Goal: Transaction & Acquisition: Purchase product/service

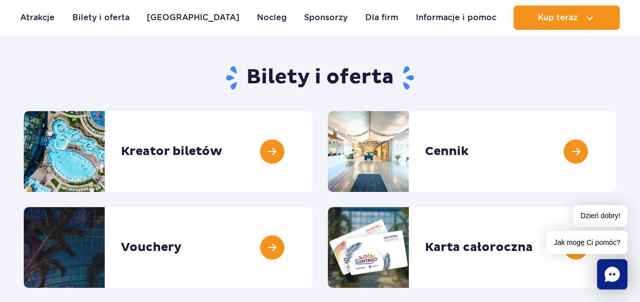
scroll to position [101, 0]
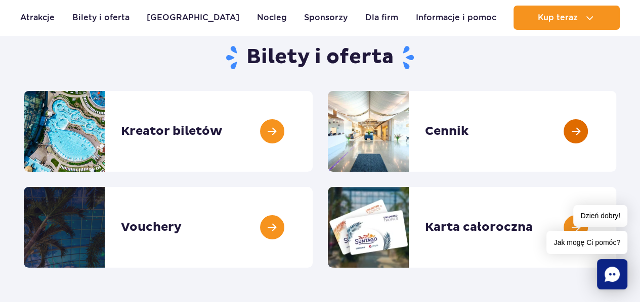
click at [616, 128] on link at bounding box center [616, 131] width 0 height 81
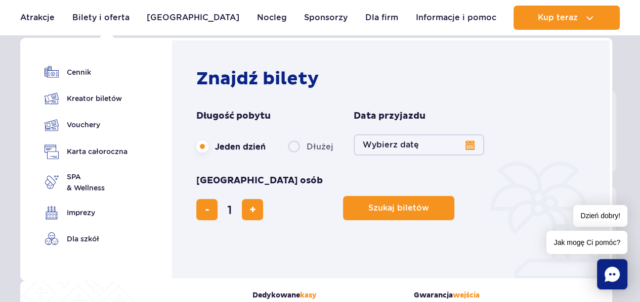
click at [468, 147] on button "Wybierz datę" at bounding box center [419, 145] width 130 height 21
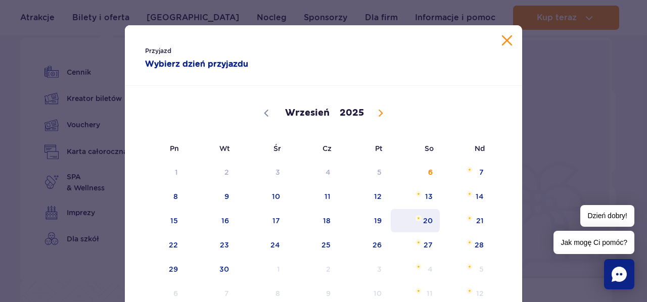
click at [424, 217] on span "20" at bounding box center [415, 220] width 51 height 23
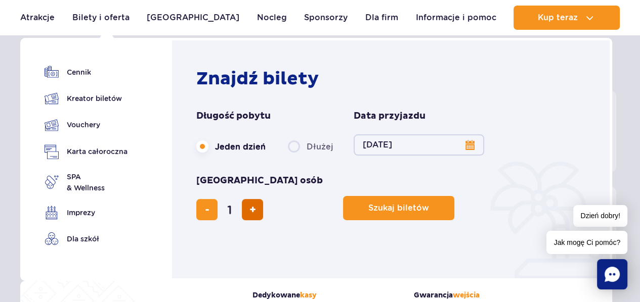
click at [256, 210] on span "dodaj bilet" at bounding box center [252, 210] width 7 height 0
click at [209, 210] on span "usuń bilet" at bounding box center [207, 210] width 5 height 0
type input "2"
click at [343, 188] on div "Szukaj biletów" at bounding box center [466, 198] width 247 height 46
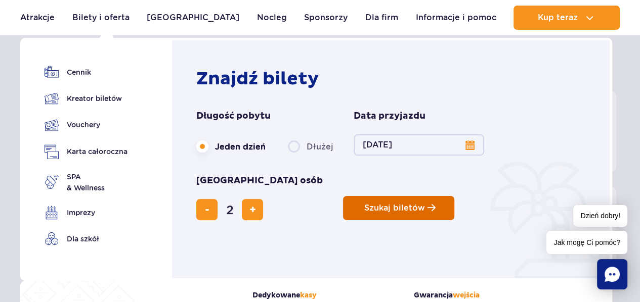
click at [343, 196] on button "Szukaj biletów" at bounding box center [398, 208] width 111 height 24
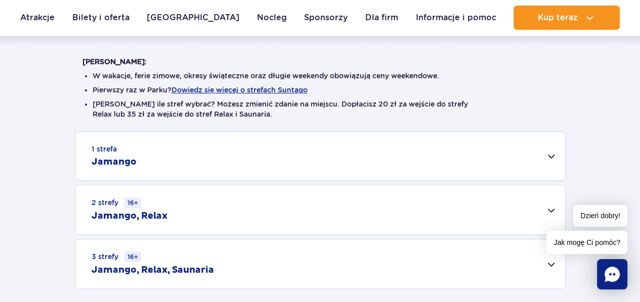
scroll to position [263, 0]
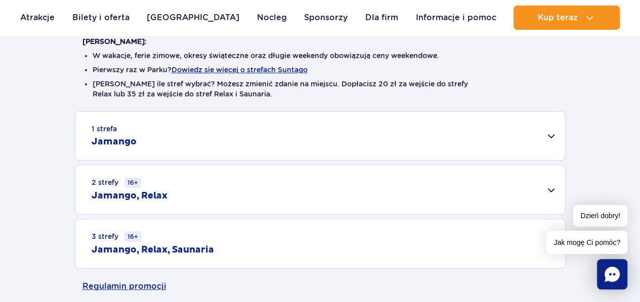
click at [550, 190] on div "2 strefy 16+ Jamango, Relax" at bounding box center [320, 189] width 490 height 49
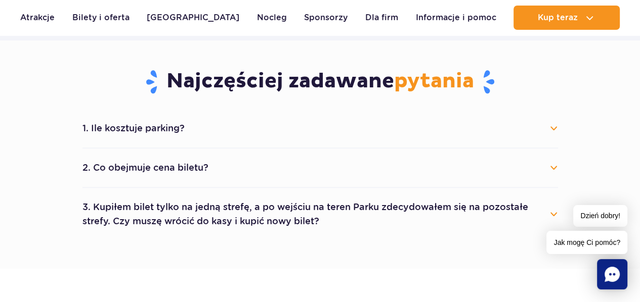
scroll to position [668, 0]
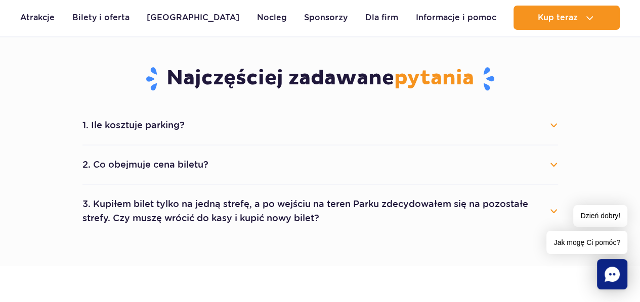
click at [553, 125] on button "1. Ile kosztuje parking?" at bounding box center [319, 125] width 475 height 22
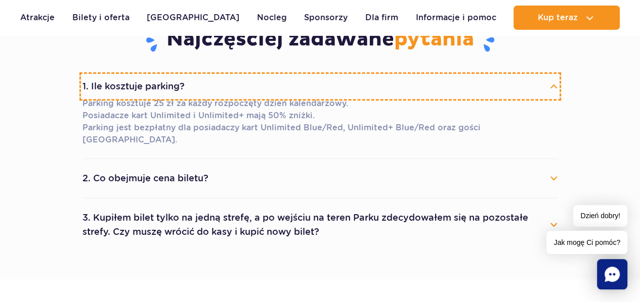
scroll to position [708, 0]
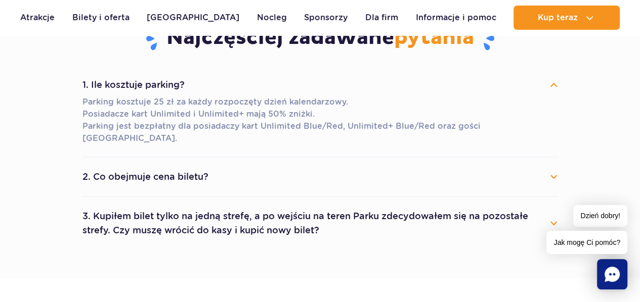
click at [553, 166] on button "2. Co obejmuje cena biletu?" at bounding box center [319, 177] width 475 height 22
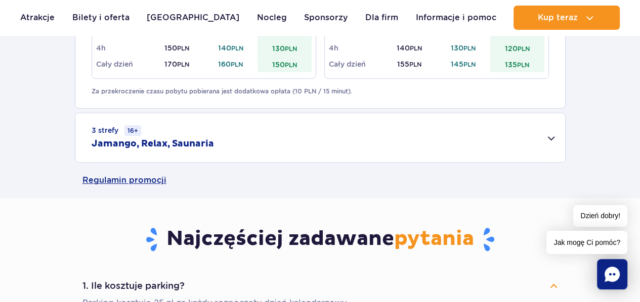
scroll to position [506, 0]
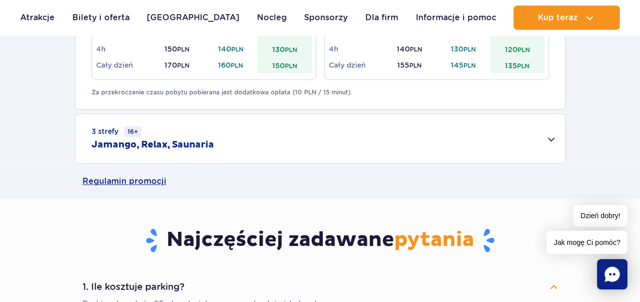
click at [552, 137] on div "3 strefy 16+ Jamango, Relax, Saunaria" at bounding box center [320, 138] width 490 height 49
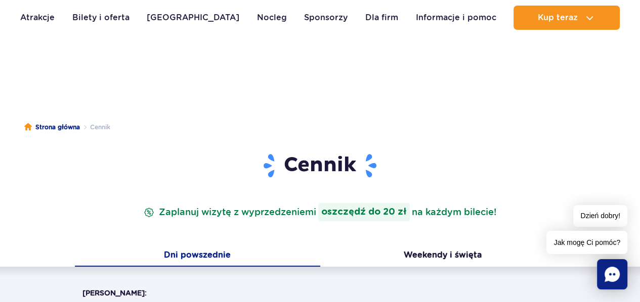
scroll to position [0, 0]
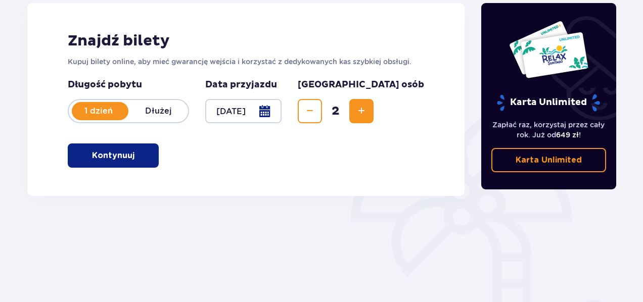
scroll to position [162, 0]
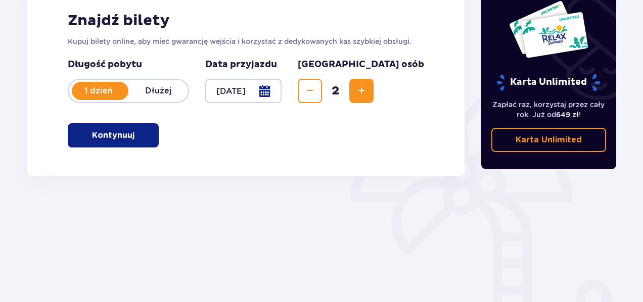
click at [117, 130] on p "Kontynuuj" at bounding box center [113, 135] width 42 height 11
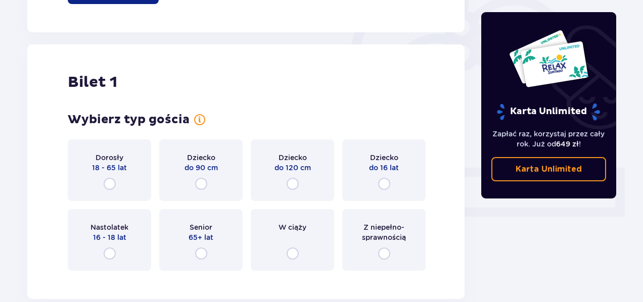
scroll to position [338, 0]
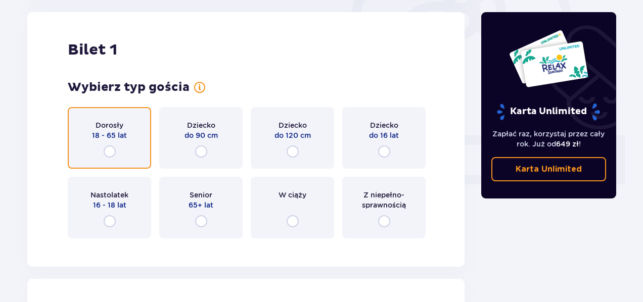
click at [109, 152] on input "radio" at bounding box center [110, 152] width 12 height 12
radio input "true"
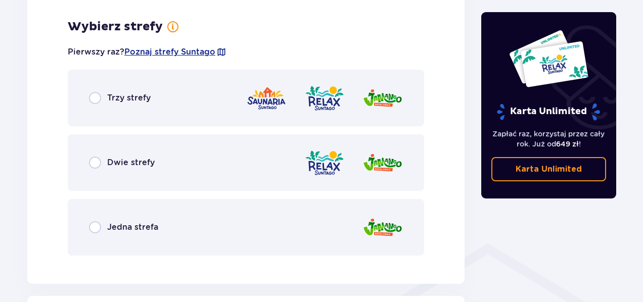
scroll to position [585, 0]
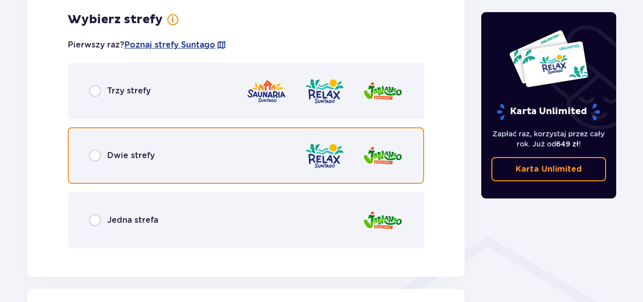
click at [94, 152] on input "radio" at bounding box center [95, 156] width 12 height 12
radio input "true"
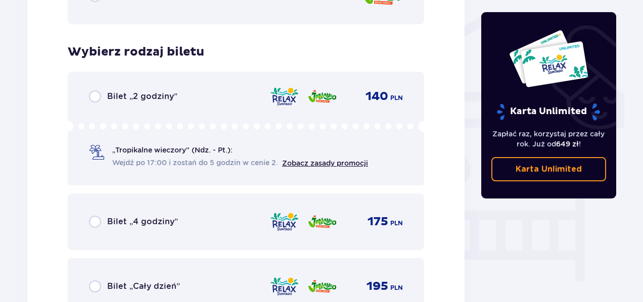
scroll to position [842, 0]
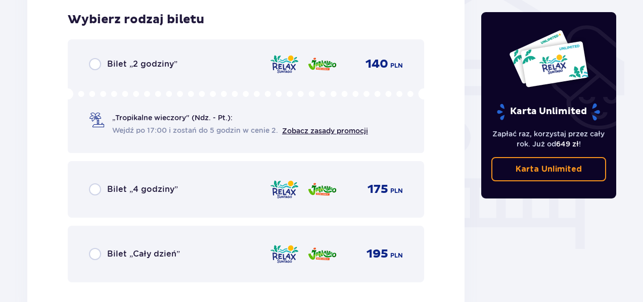
click at [94, 71] on div "Bilet „2 godziny” 140 PLN „Tropikalne wieczory" (Ndz. - Pt.): Wejdź po 17:00 i …" at bounding box center [246, 96] width 357 height 114
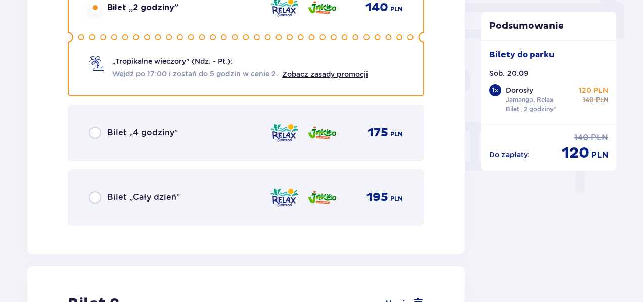
scroll to position [1152, 0]
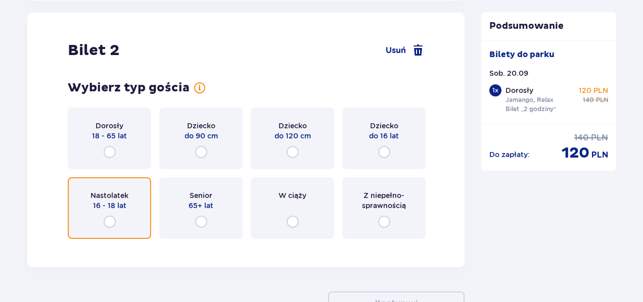
click at [110, 221] on input "radio" at bounding box center [110, 222] width 12 height 12
radio input "true"
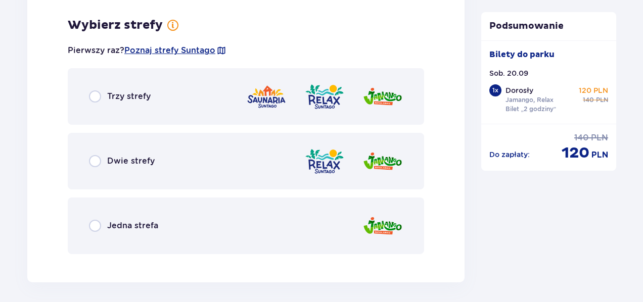
scroll to position [1399, 0]
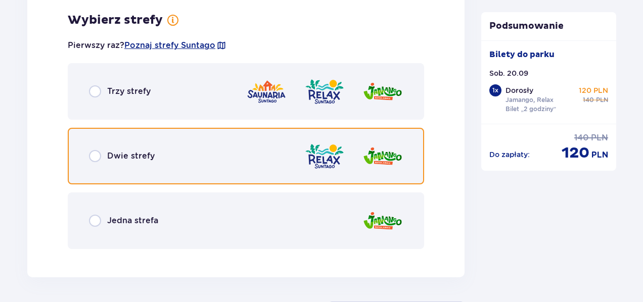
click at [97, 155] on input "radio" at bounding box center [95, 156] width 12 height 12
radio input "true"
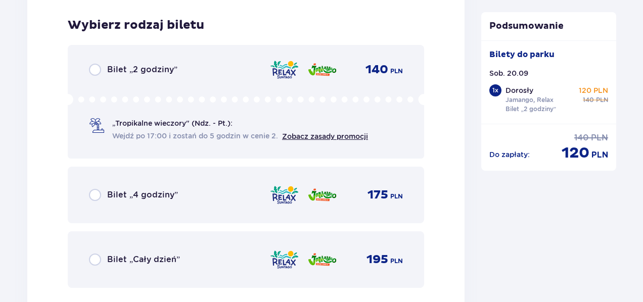
scroll to position [1656, 0]
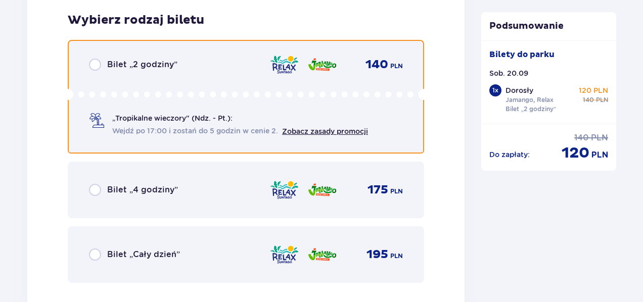
click at [91, 62] on input "radio" at bounding box center [95, 65] width 12 height 12
radio input "true"
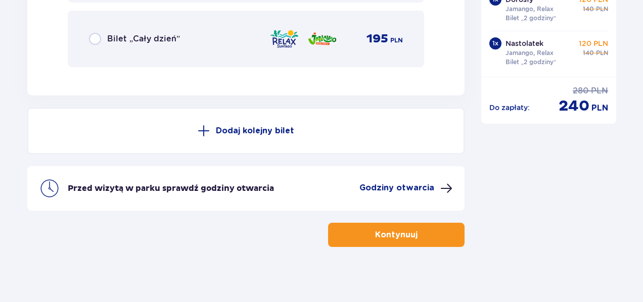
scroll to position [1876, 0]
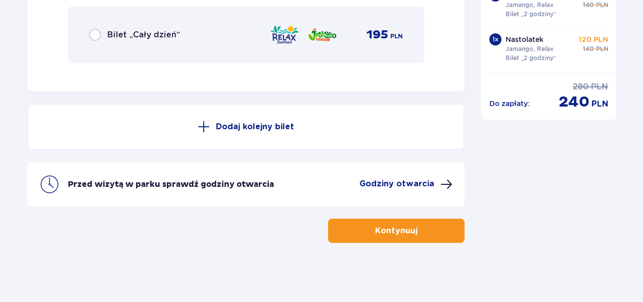
click at [383, 234] on p "Kontynuuj" at bounding box center [396, 231] width 42 height 11
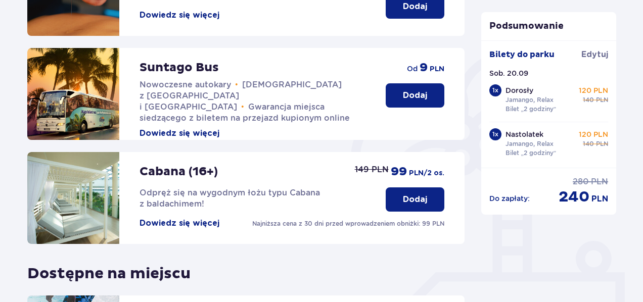
scroll to position [202, 0]
